Goal: Task Accomplishment & Management: Use online tool/utility

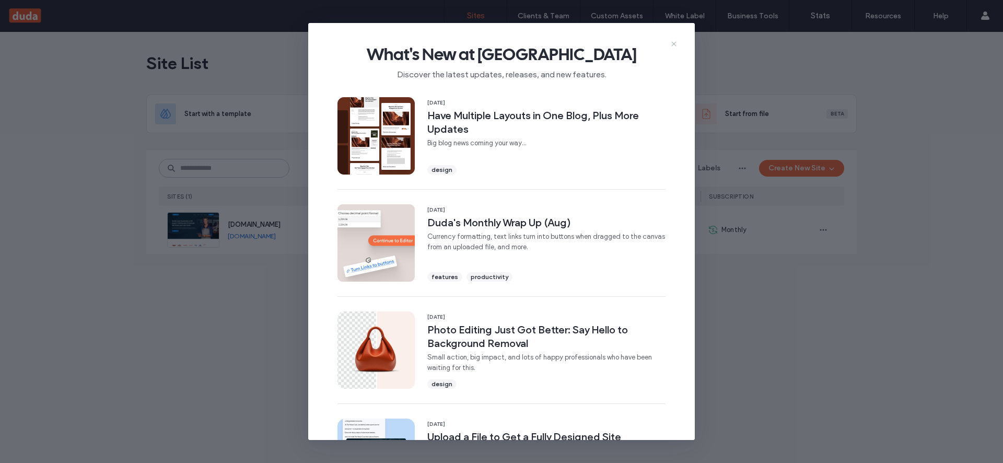
click at [673, 41] on icon at bounding box center [674, 44] width 8 height 8
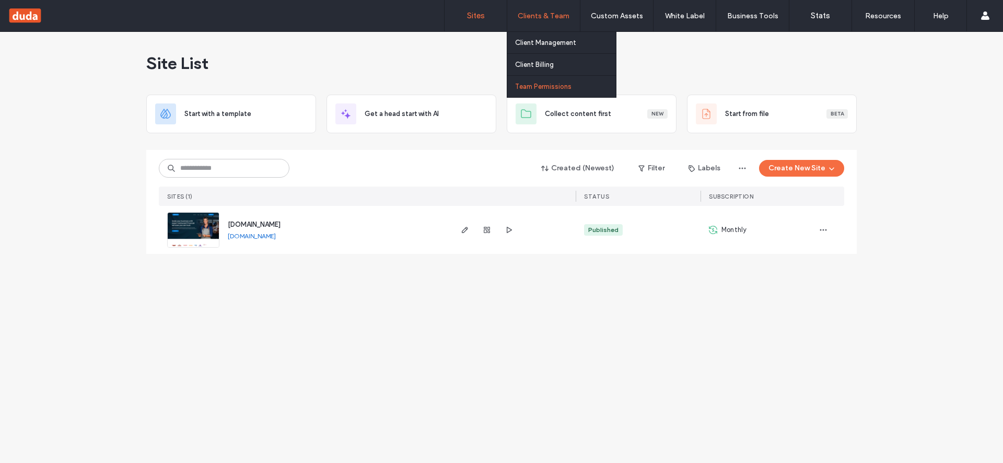
click at [575, 79] on link "Team Permissions" at bounding box center [565, 86] width 101 height 21
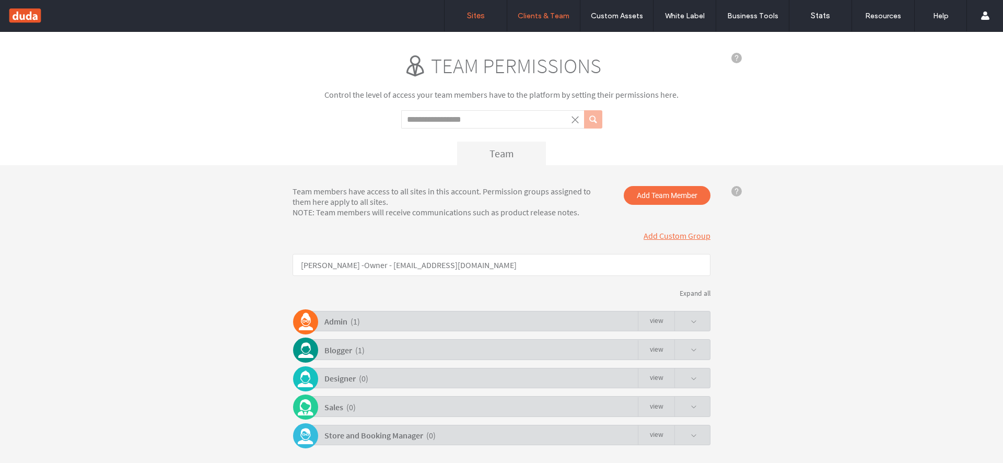
click at [465, 18] on link "Sites" at bounding box center [475, 15] width 62 height 31
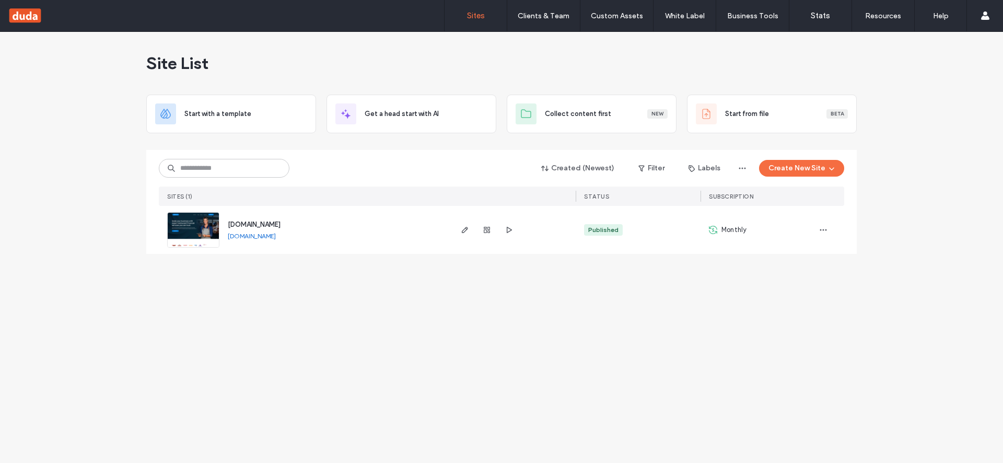
click at [193, 226] on img at bounding box center [193, 248] width 51 height 71
click at [822, 230] on icon "button" at bounding box center [823, 230] width 8 height 8
click at [792, 258] on span "Duplicate Site" at bounding box center [780, 257] width 45 height 10
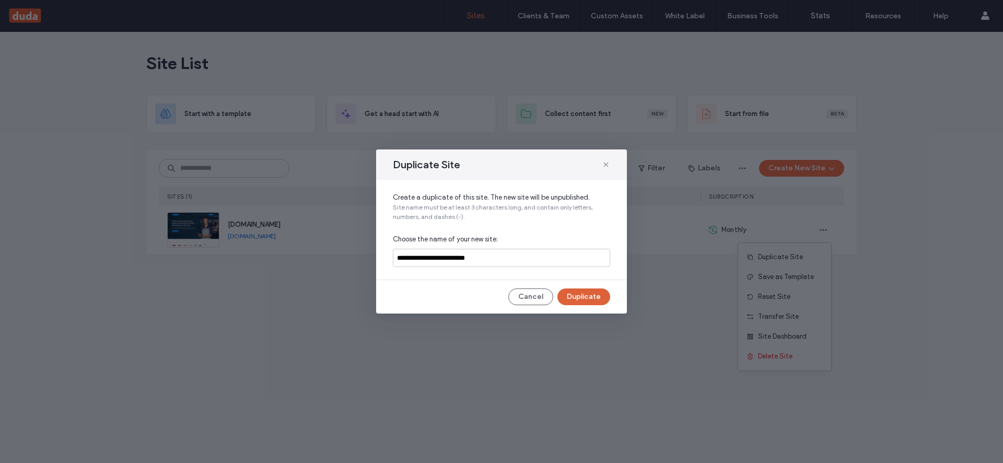
click at [580, 291] on button "Duplicate" at bounding box center [583, 296] width 53 height 17
click at [587, 298] on button "Duplicate" at bounding box center [583, 296] width 53 height 17
